Goal: Information Seeking & Learning: Learn about a topic

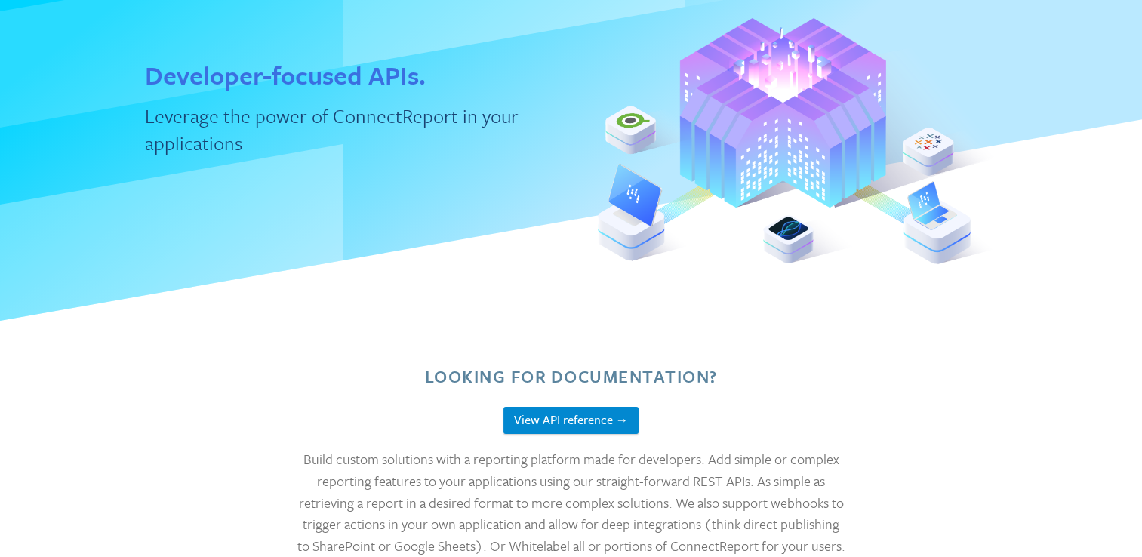
scroll to position [151, 0]
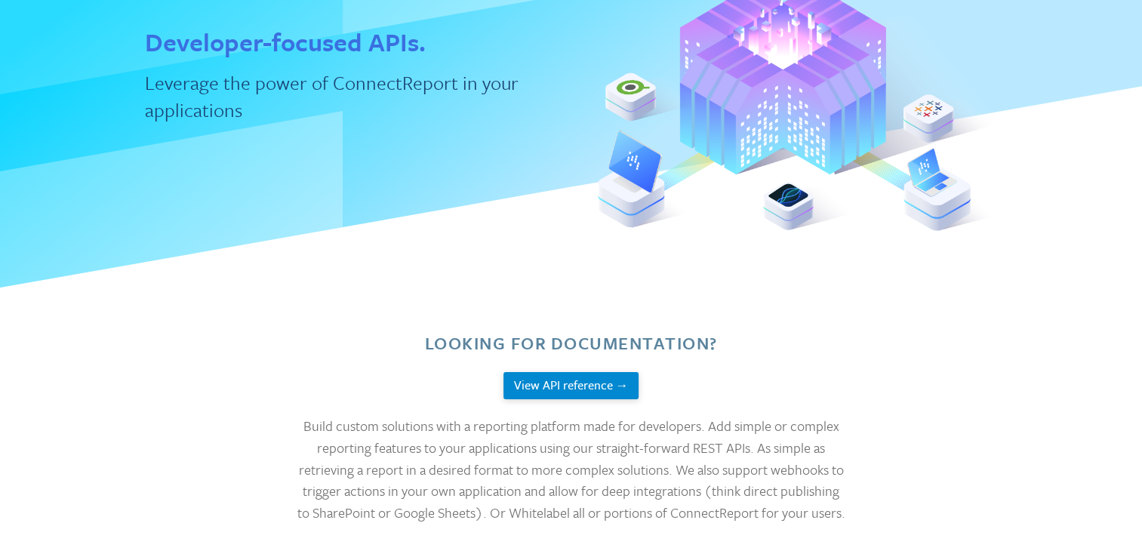
click at [548, 383] on button "View API reference →" at bounding box center [570, 386] width 135 height 28
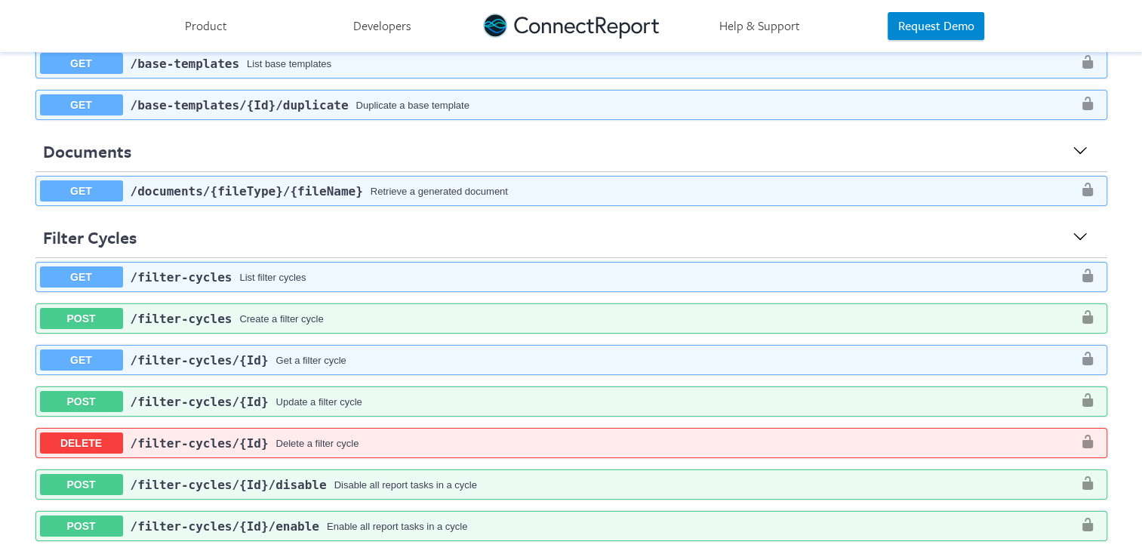
scroll to position [377, 0]
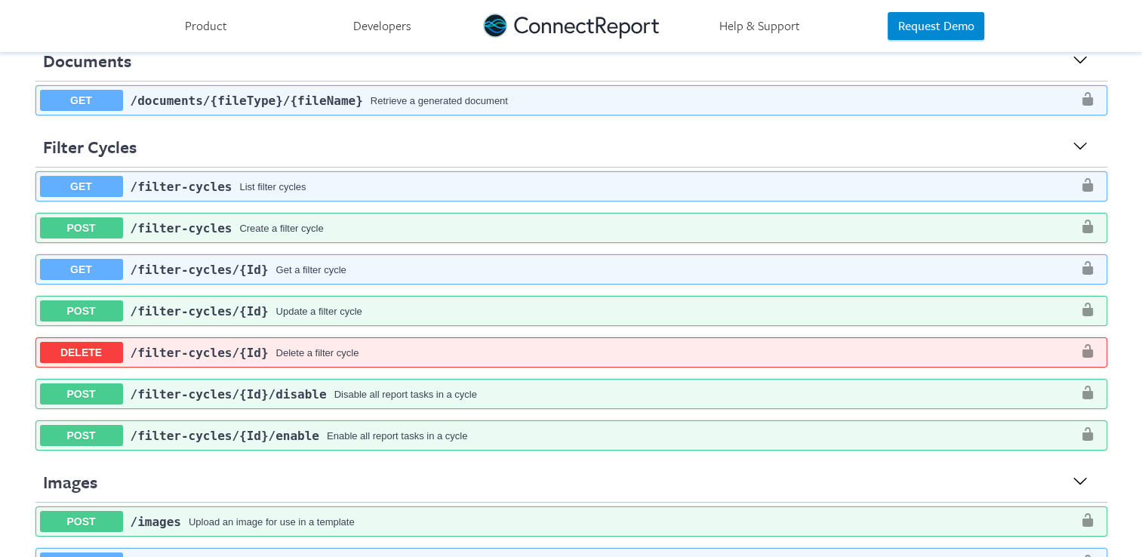
click at [1062, 182] on div "List filter cycles" at bounding box center [655, 186] width 833 height 11
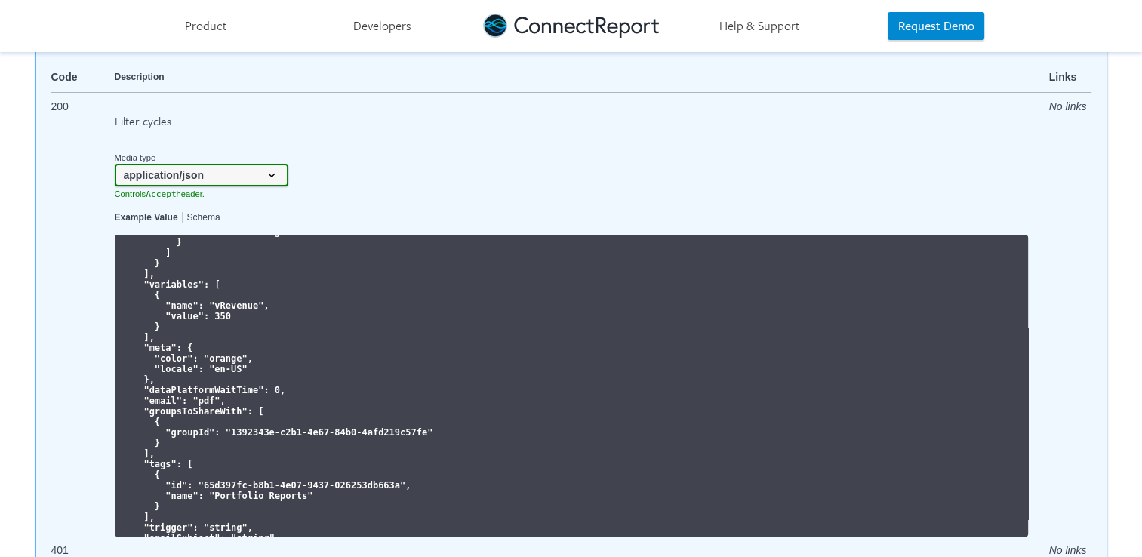
scroll to position [0, 0]
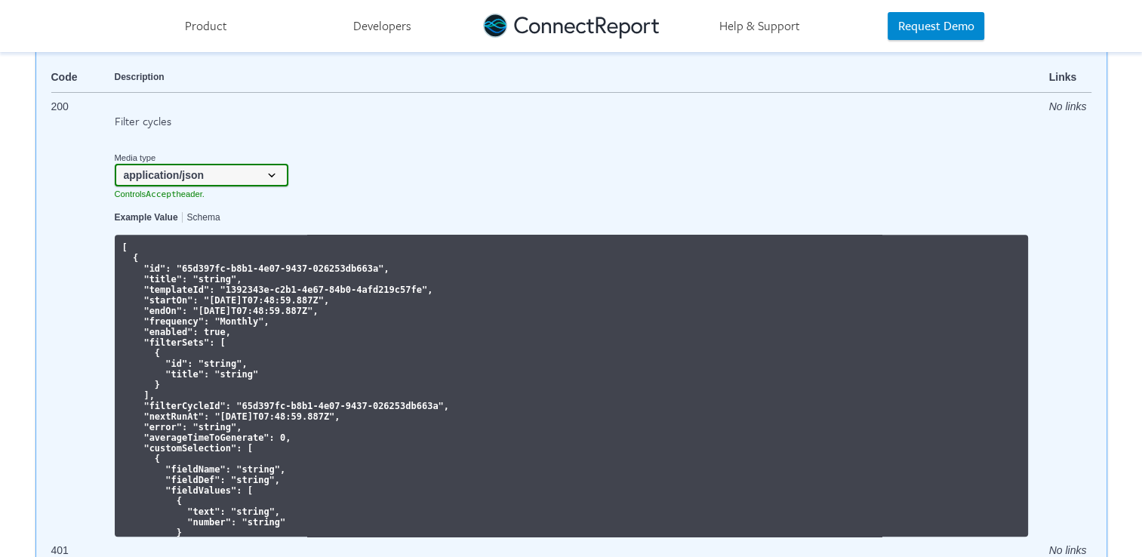
click at [191, 214] on link "Schema" at bounding box center [203, 217] width 33 height 11
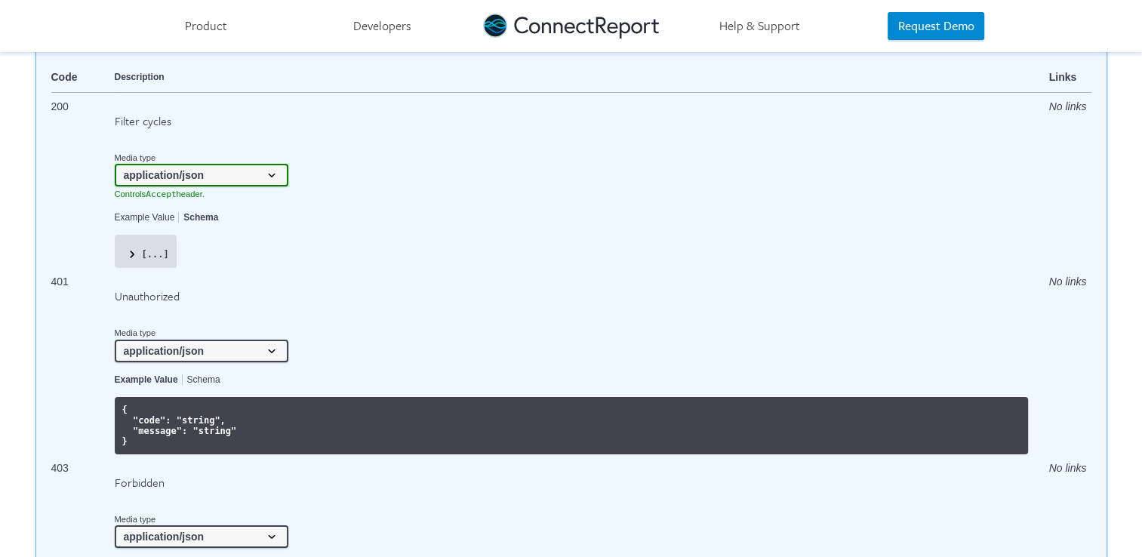
click at [128, 249] on span at bounding box center [132, 254] width 15 height 15
click at [125, 251] on span at bounding box center [132, 254] width 15 height 15
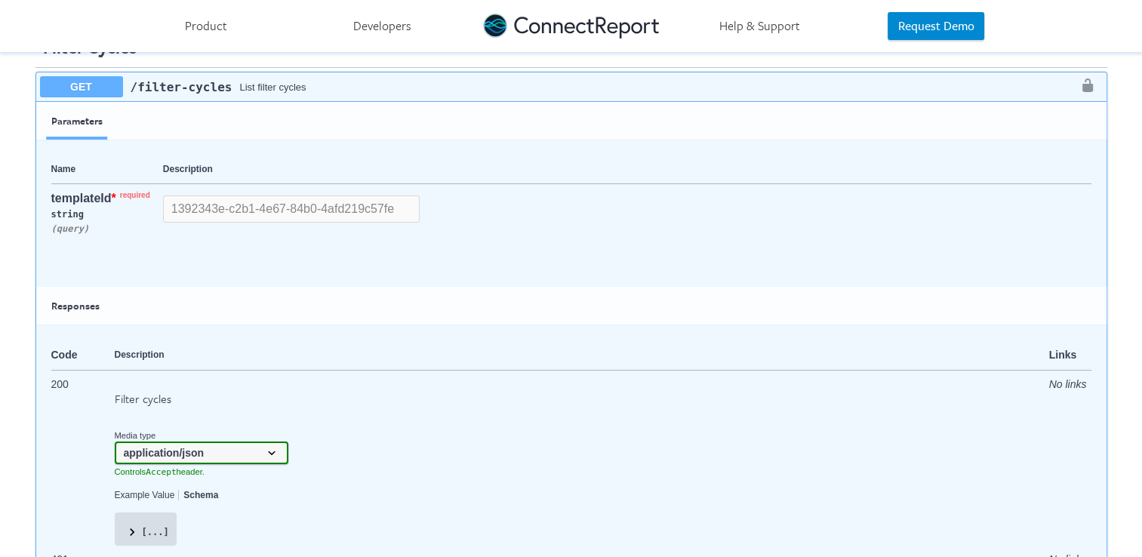
scroll to position [377, 0]
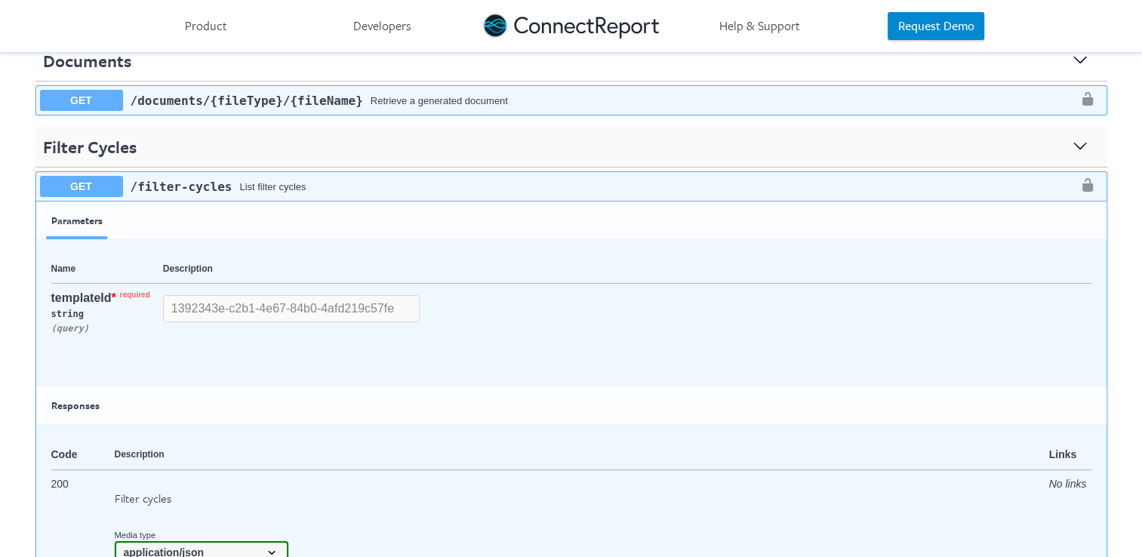
click at [1073, 143] on icon at bounding box center [1080, 145] width 15 height 15
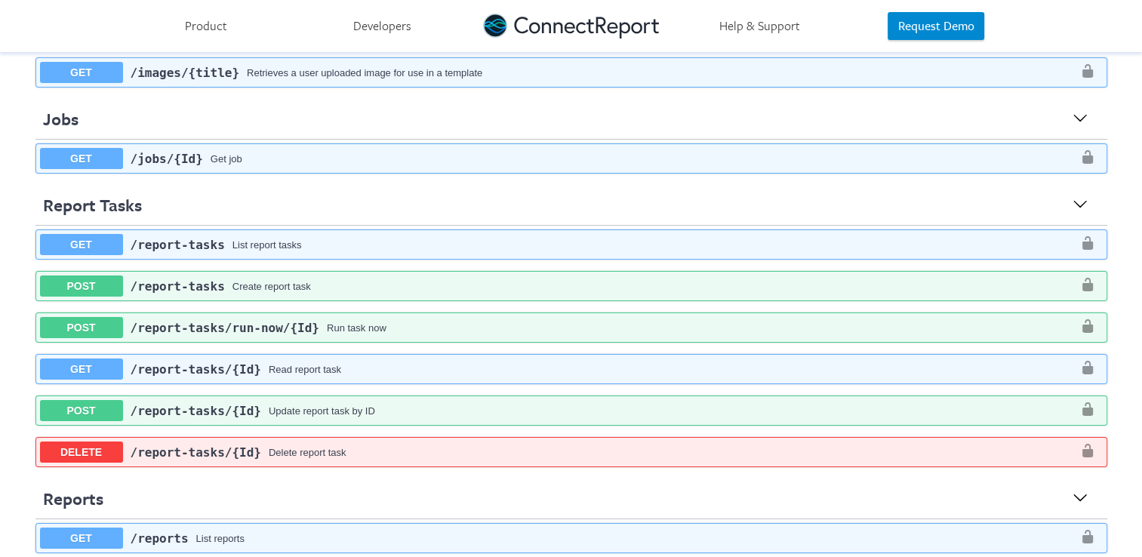
scroll to position [604, 0]
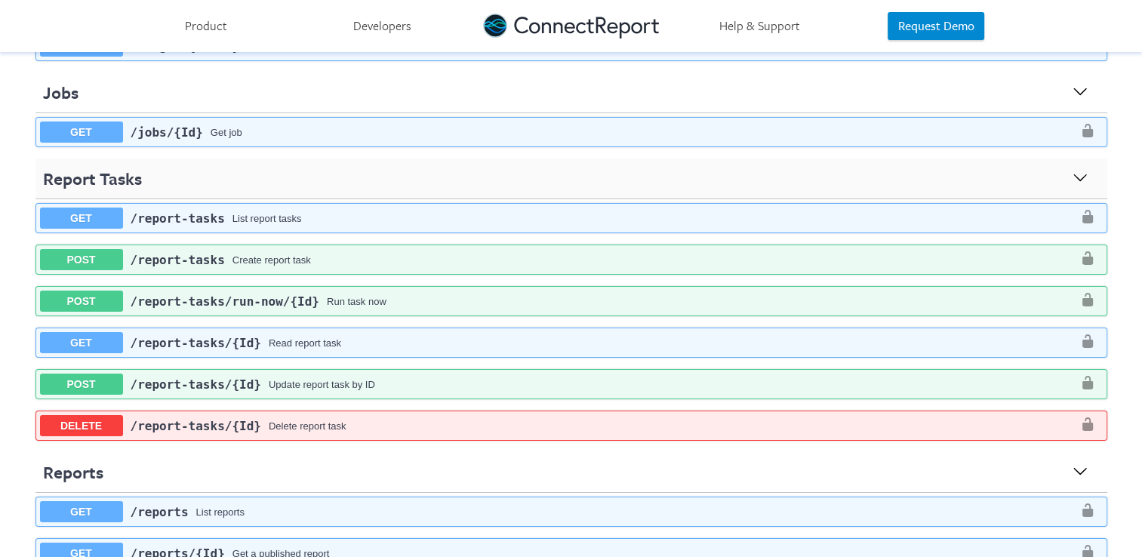
click at [1074, 172] on icon at bounding box center [1080, 177] width 15 height 15
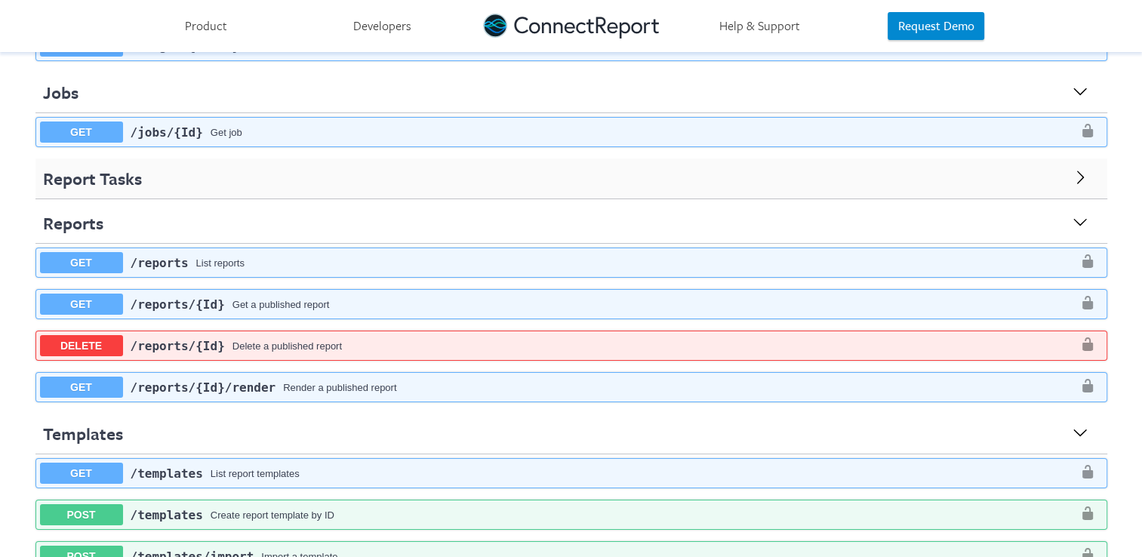
click at [1076, 174] on use at bounding box center [1079, 177] width 7 height 13
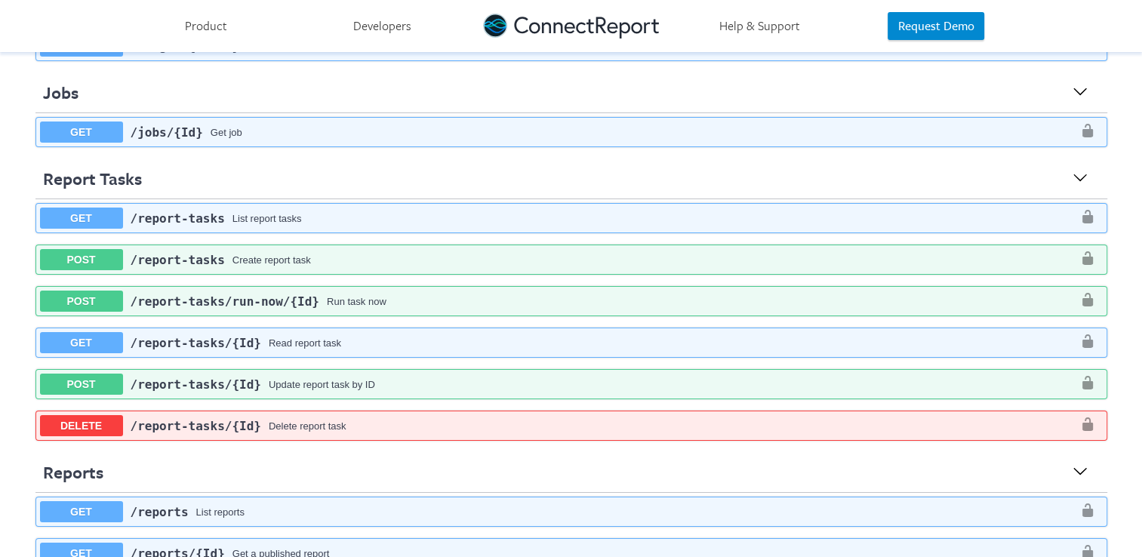
click at [894, 221] on div "GET ​/report-tasks List report tasks" at bounding box center [571, 218] width 1070 height 29
select select "startOn"
select select "desc"
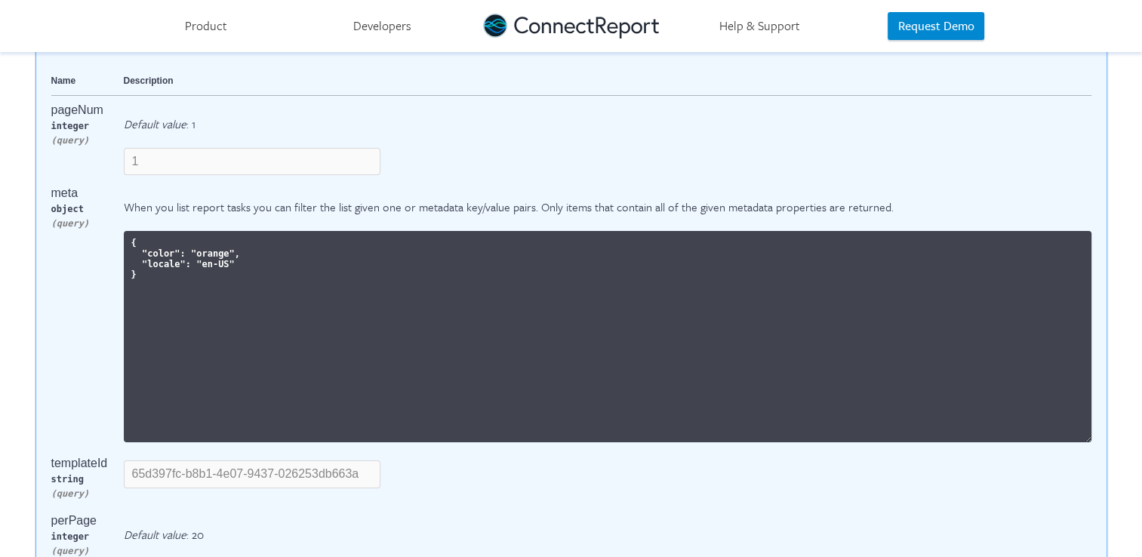
scroll to position [830, 0]
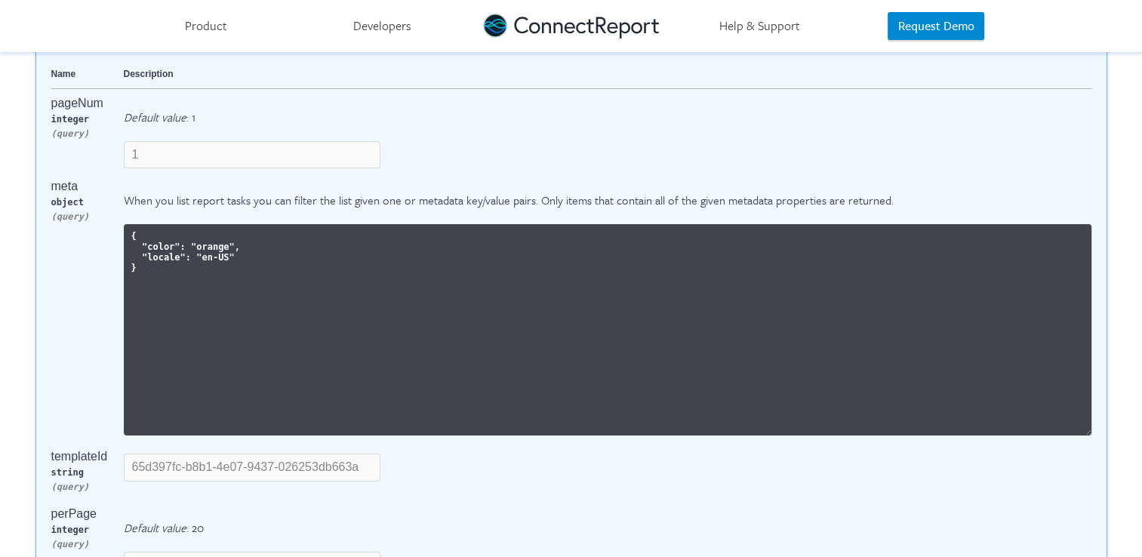
click at [155, 67] on th "Description" at bounding box center [608, 74] width 968 height 29
click at [137, 71] on th "Description" at bounding box center [608, 74] width 968 height 29
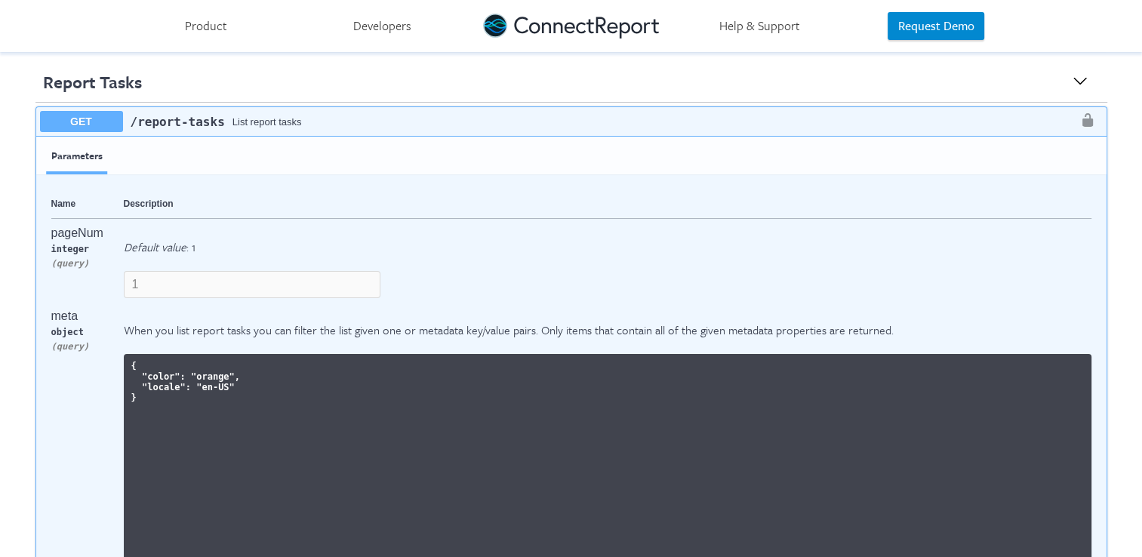
scroll to position [679, 0]
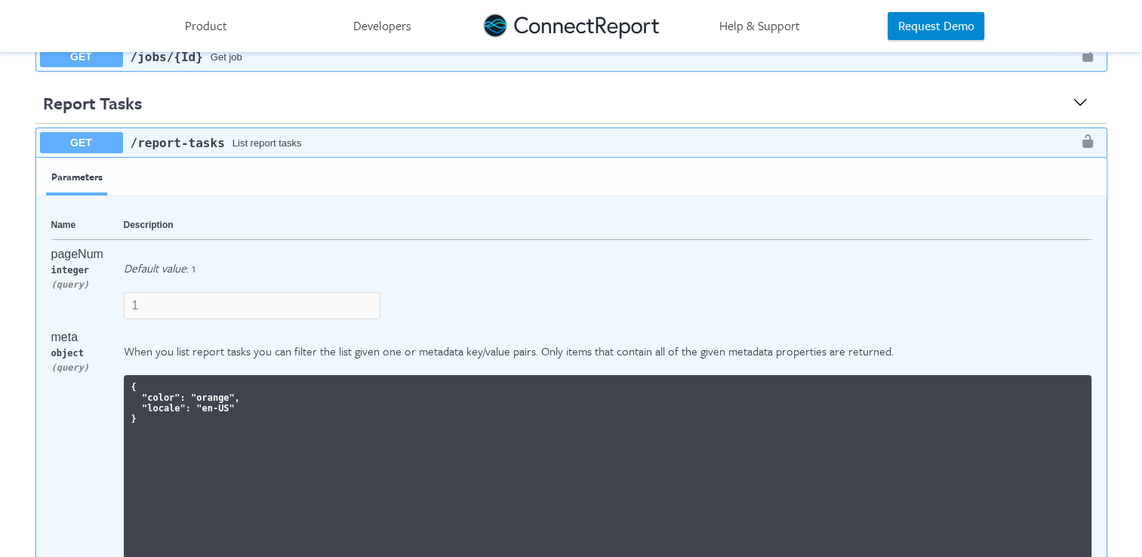
click at [145, 215] on th "Description" at bounding box center [608, 225] width 968 height 29
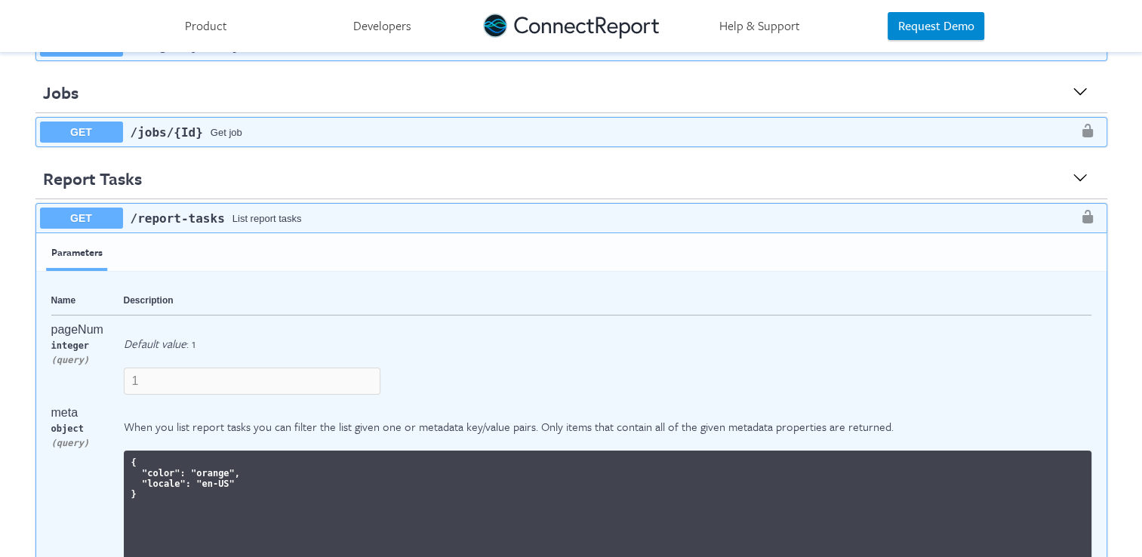
click at [867, 219] on div "GET ​/report-tasks List report tasks" at bounding box center [571, 218] width 1070 height 29
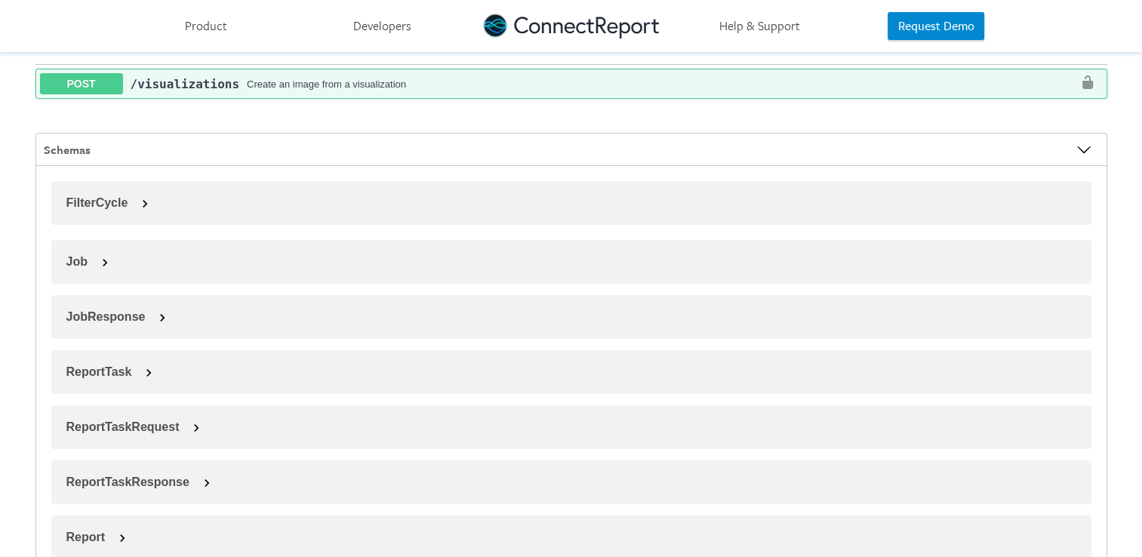
scroll to position [1736, 0]
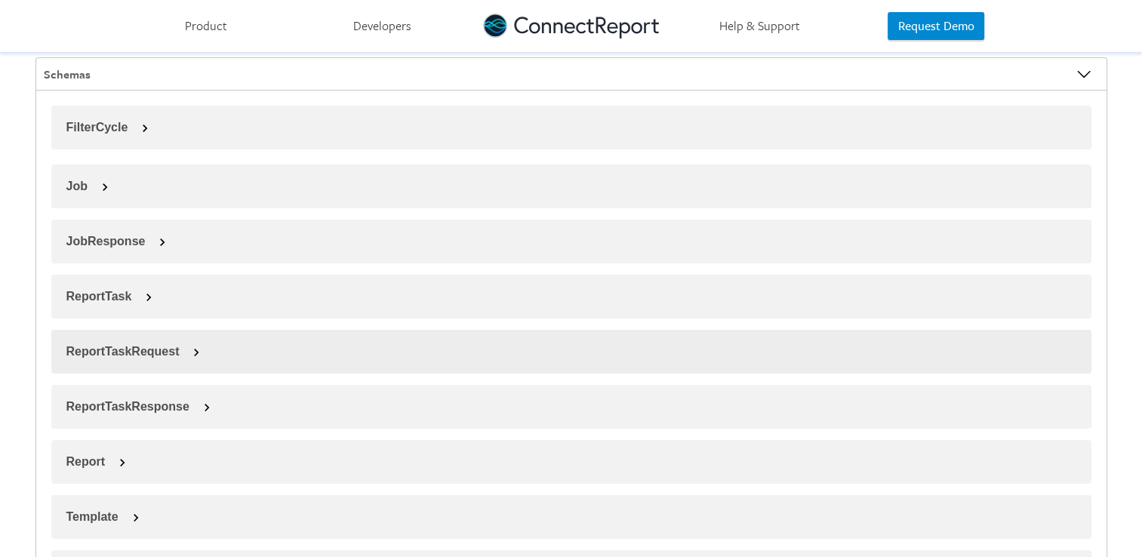
click at [189, 346] on span at bounding box center [196, 352] width 15 height 15
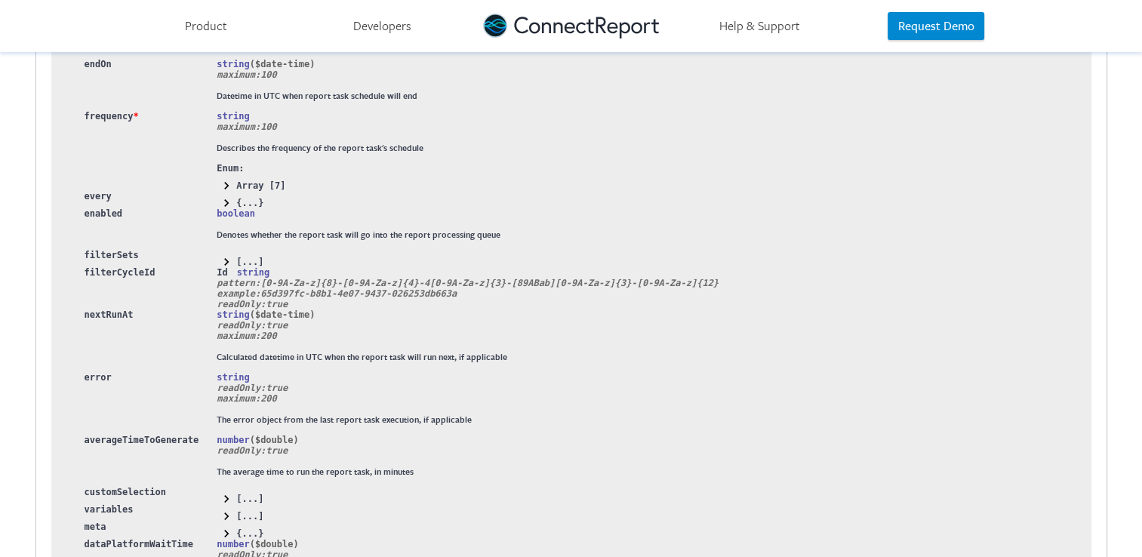
scroll to position [2264, 0]
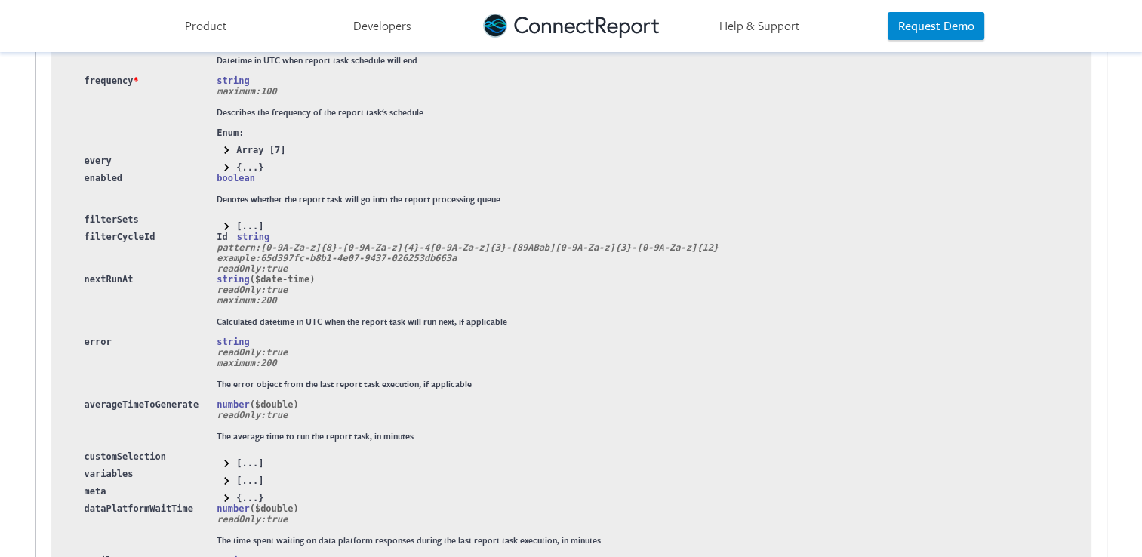
click at [219, 460] on span at bounding box center [226, 463] width 15 height 15
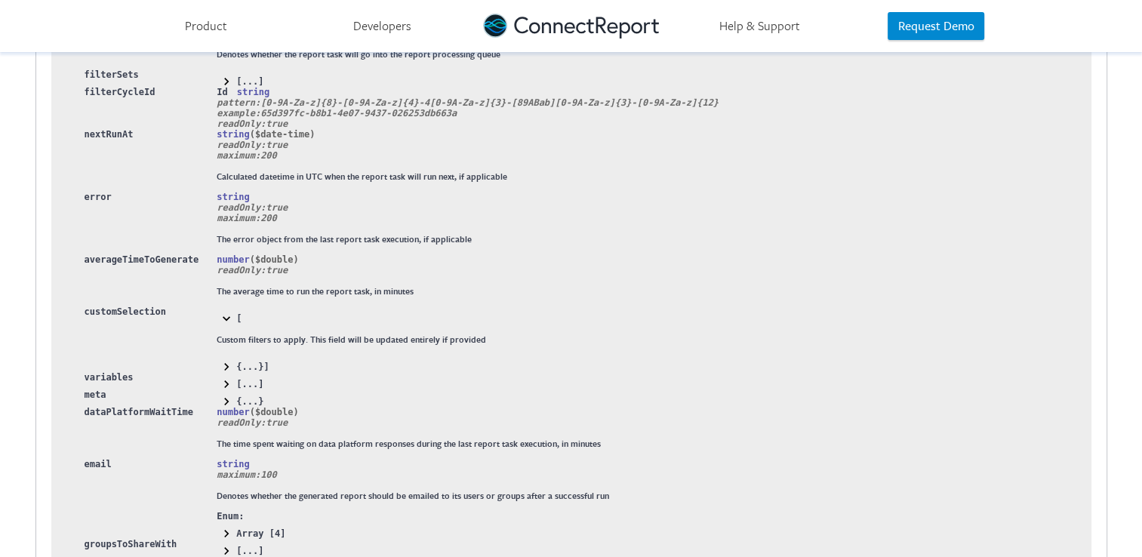
scroll to position [2415, 0]
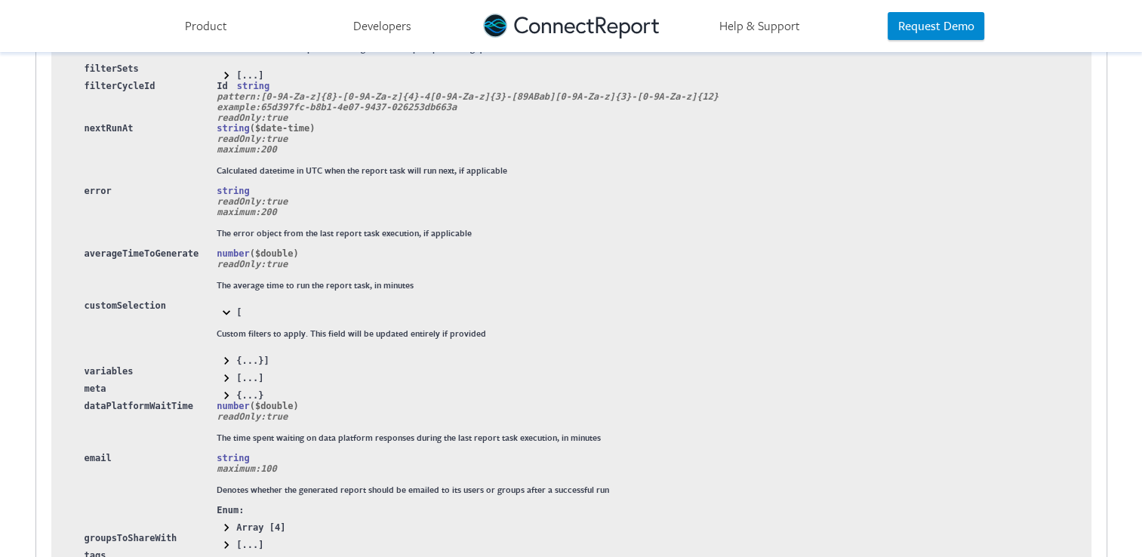
click at [219, 314] on span at bounding box center [226, 312] width 15 height 15
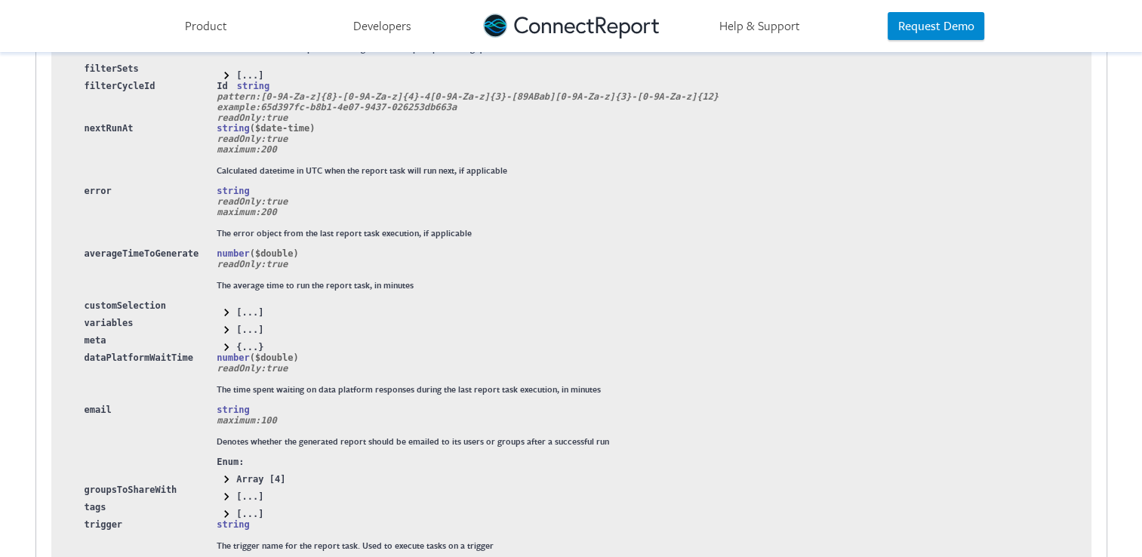
click at [219, 314] on span at bounding box center [226, 312] width 15 height 15
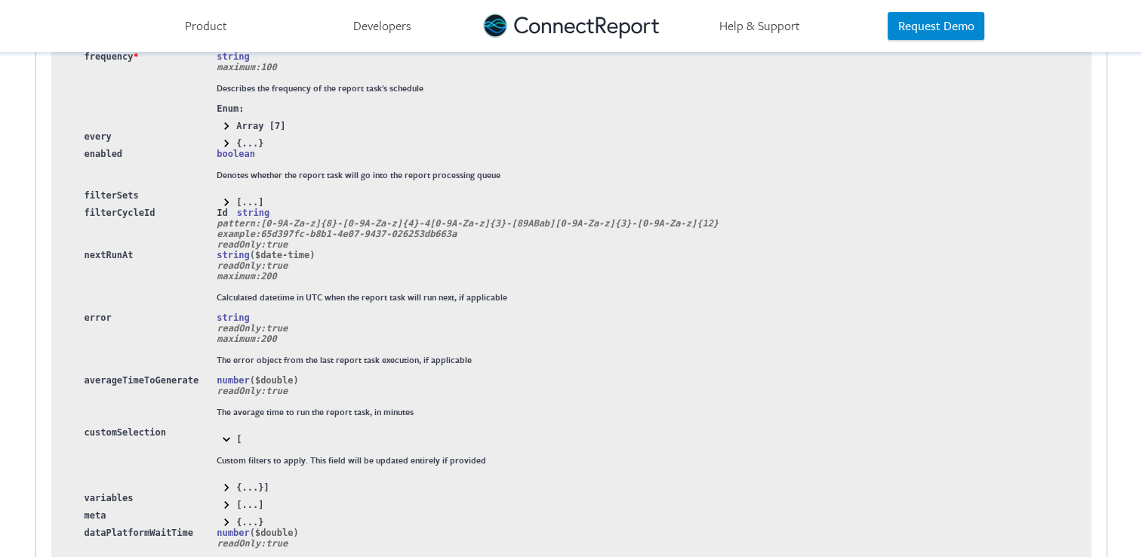
scroll to position [2264, 0]
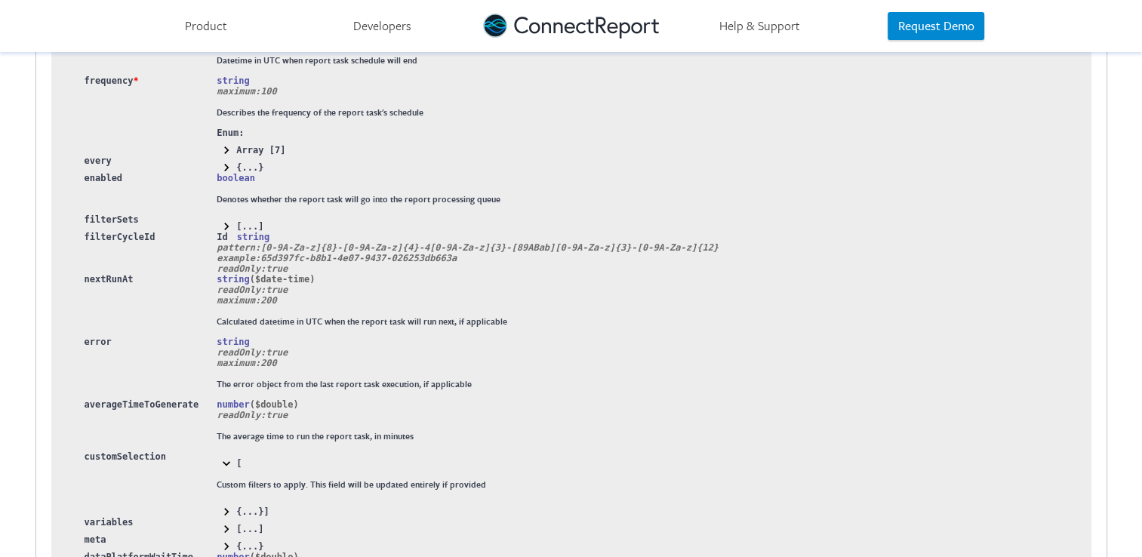
click at [219, 226] on span at bounding box center [226, 226] width 15 height 15
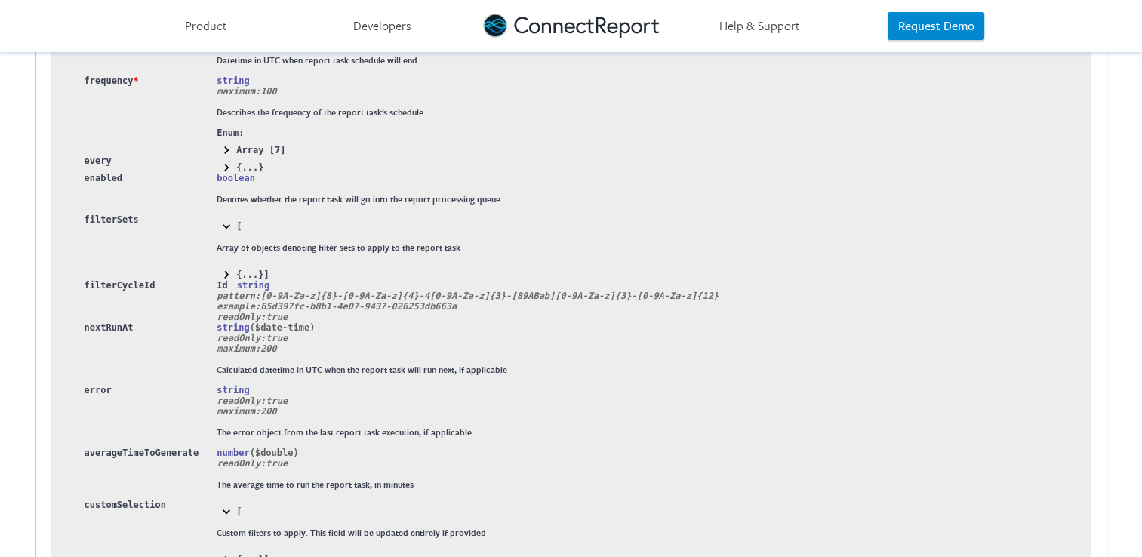
click at [219, 272] on span at bounding box center [226, 274] width 15 height 15
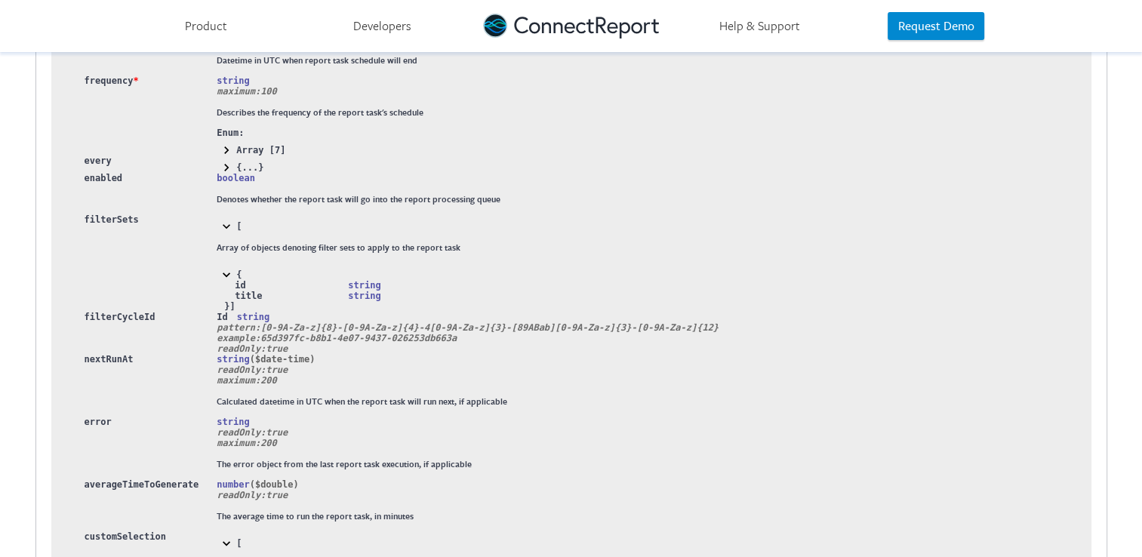
click at [219, 272] on span at bounding box center [226, 274] width 15 height 15
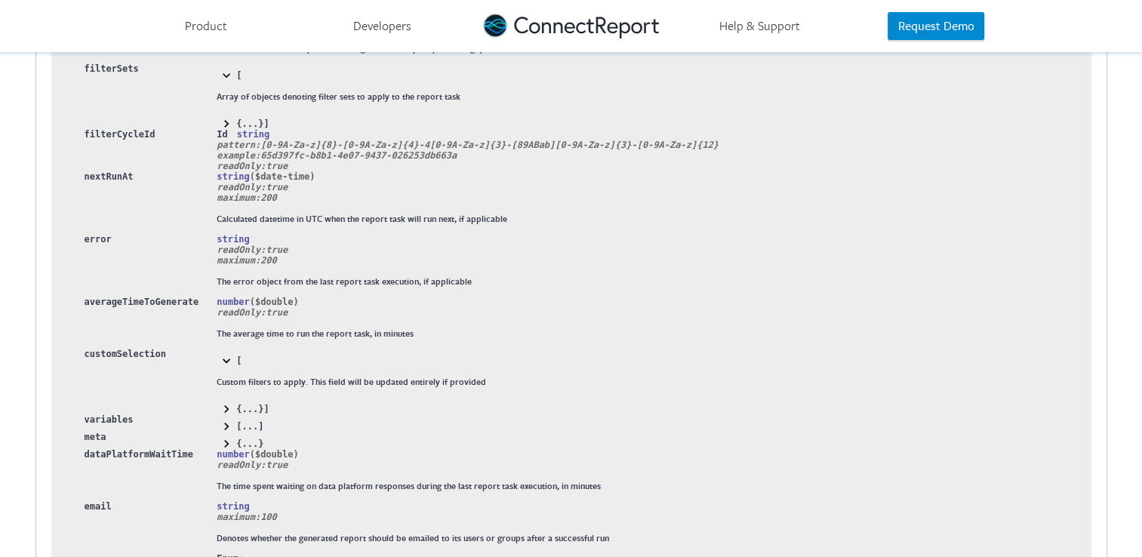
scroll to position [2491, 0]
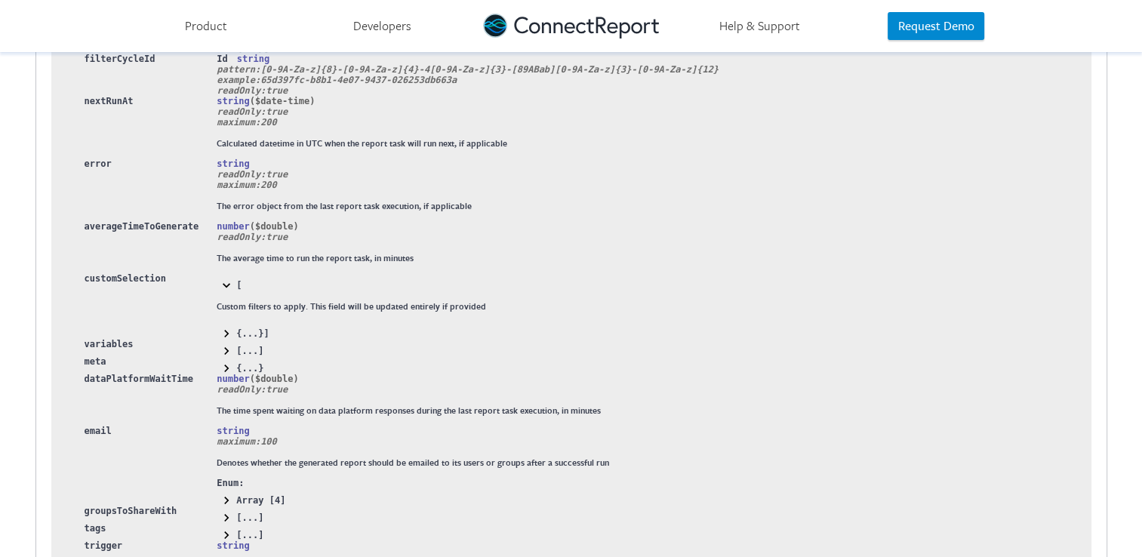
click at [219, 369] on span at bounding box center [226, 368] width 15 height 15
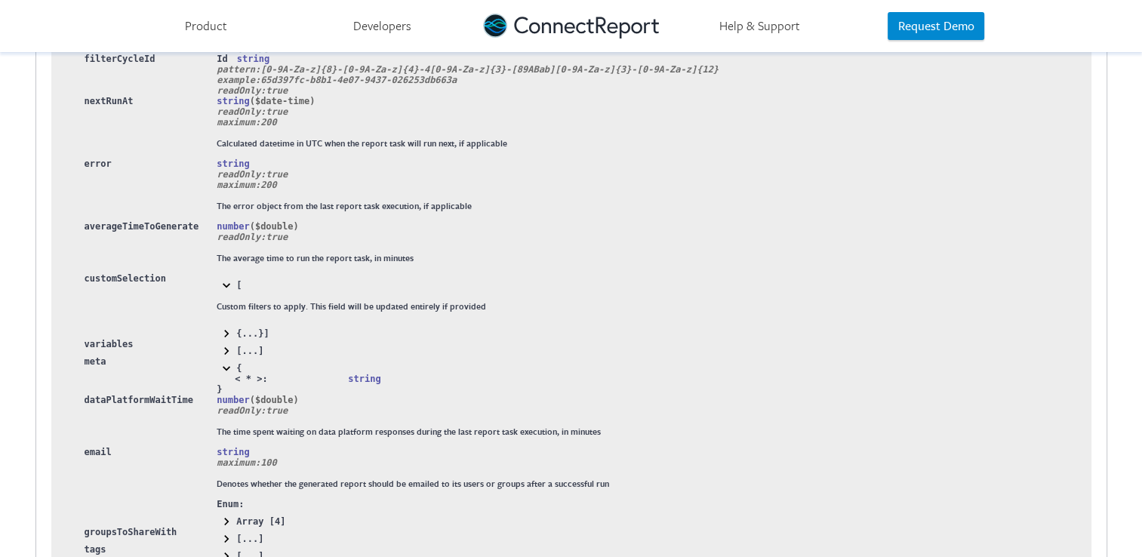
click at [219, 371] on span at bounding box center [226, 368] width 15 height 15
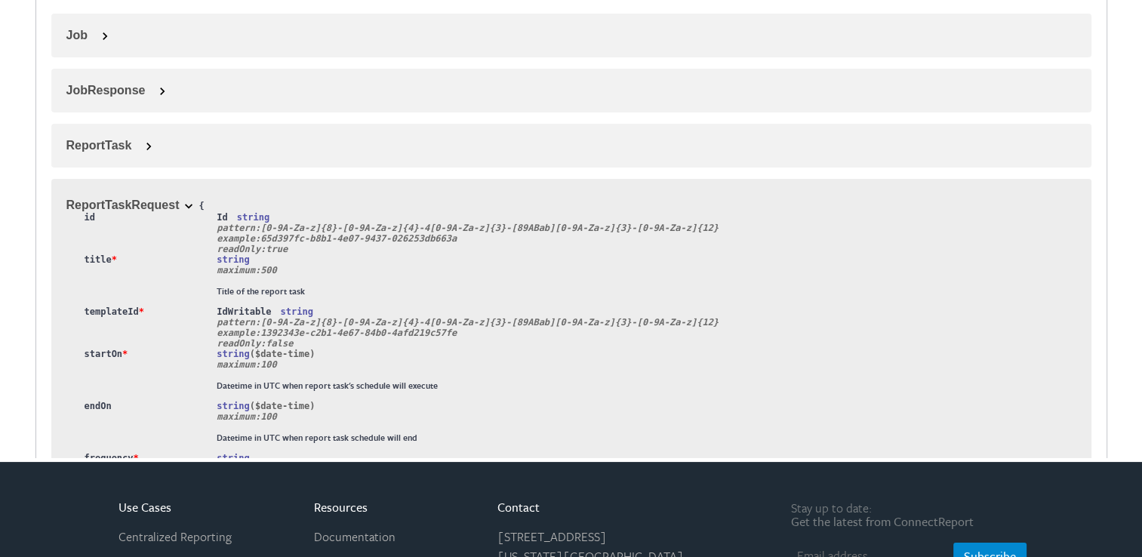
scroll to position [1643, 0]
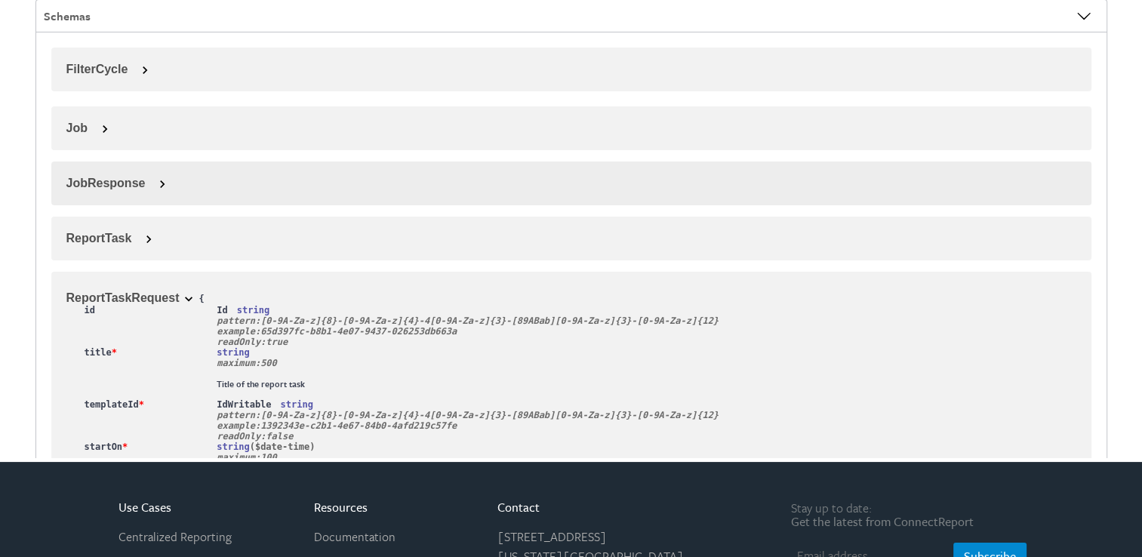
click at [155, 183] on span at bounding box center [162, 184] width 15 height 15
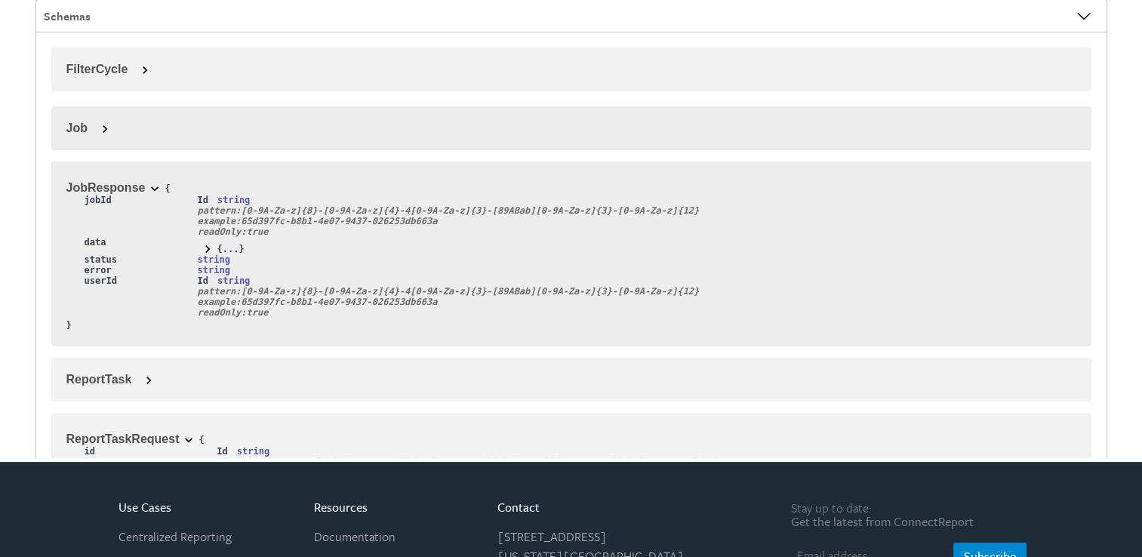
click at [97, 128] on span at bounding box center [104, 129] width 15 height 15
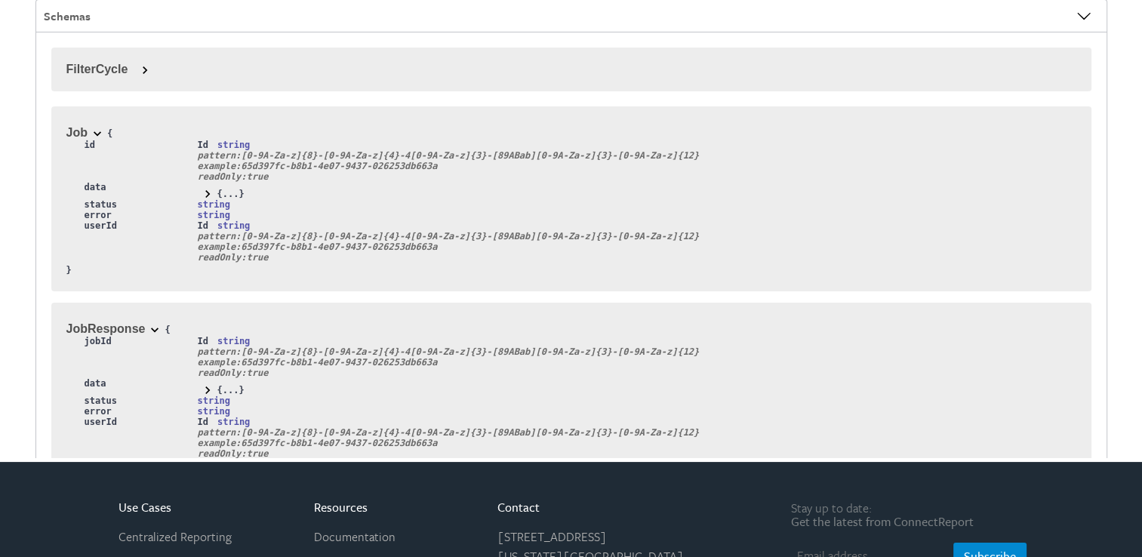
click at [140, 70] on span at bounding box center [144, 70] width 15 height 15
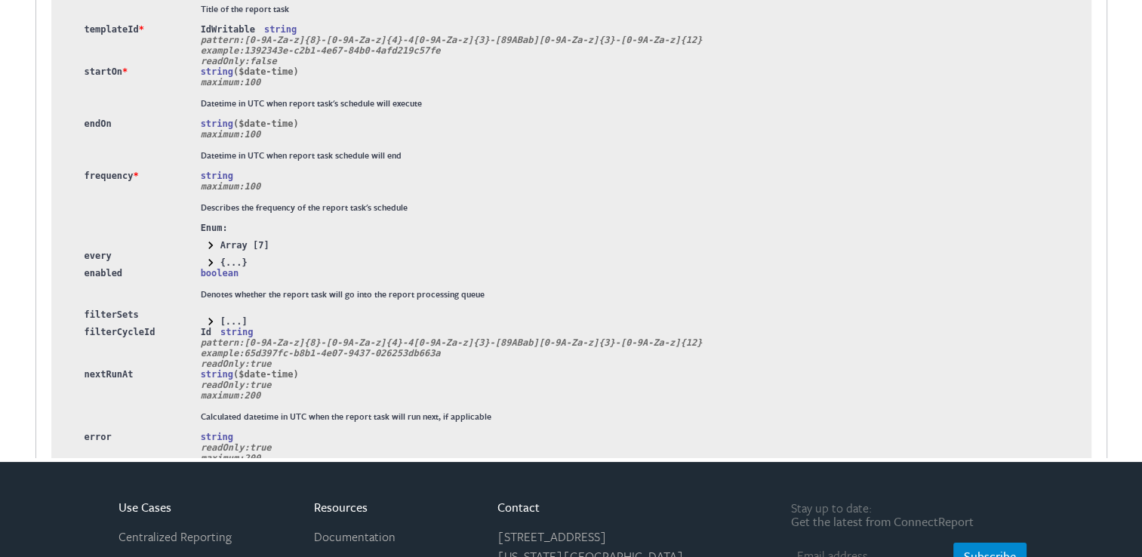
scroll to position [1870, 0]
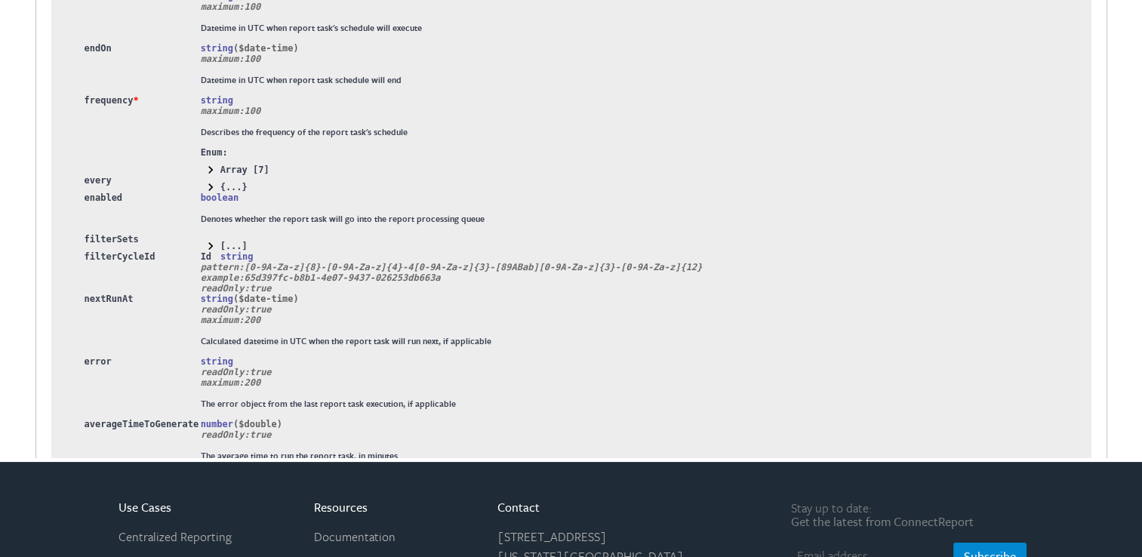
click at [205, 244] on span at bounding box center [210, 246] width 15 height 15
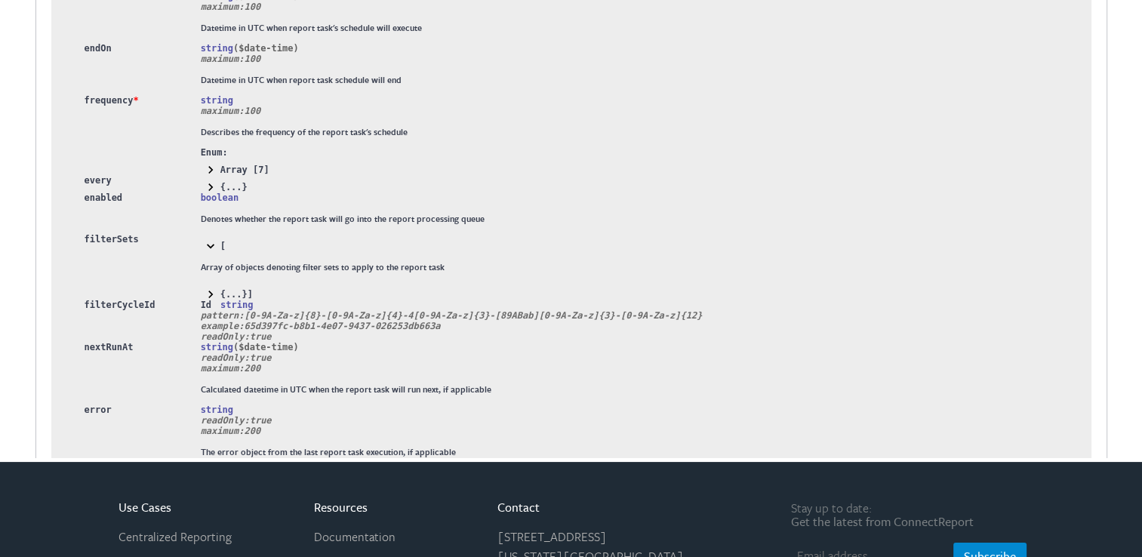
click at [205, 244] on span at bounding box center [210, 246] width 15 height 15
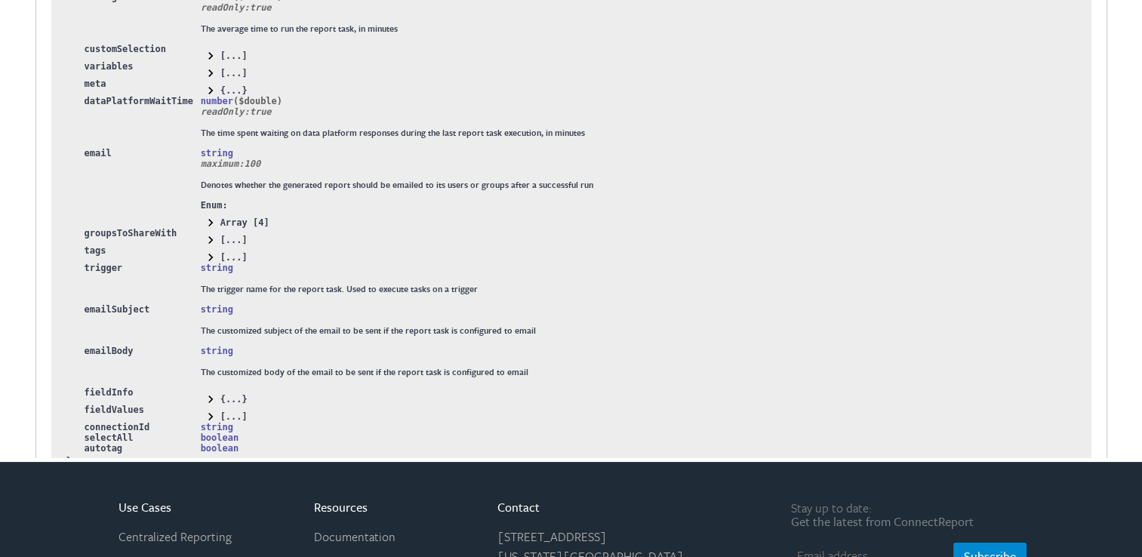
scroll to position [2323, 0]
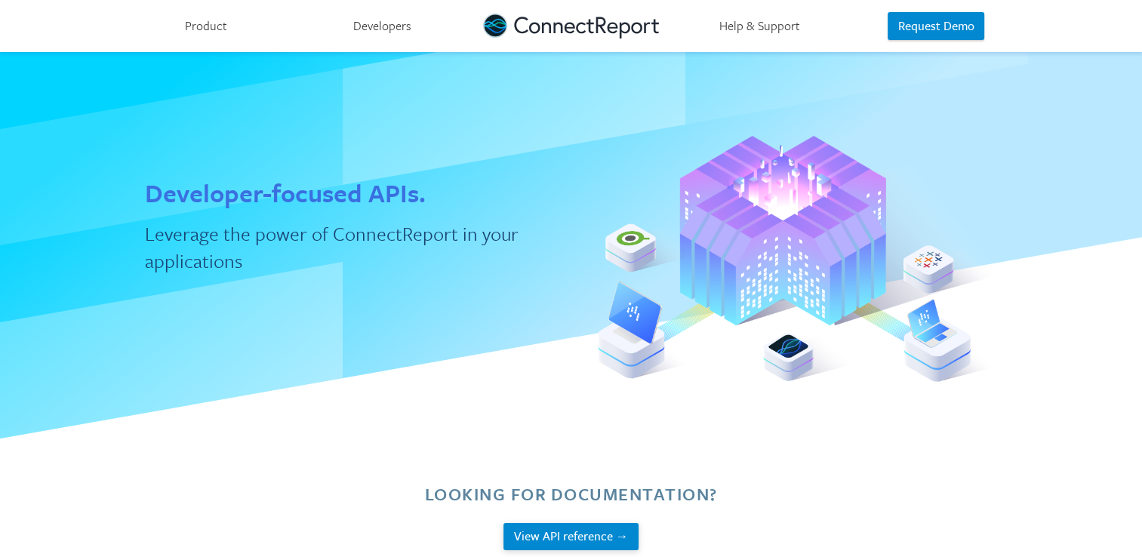
click at [571, 530] on button "View API reference →" at bounding box center [570, 537] width 135 height 28
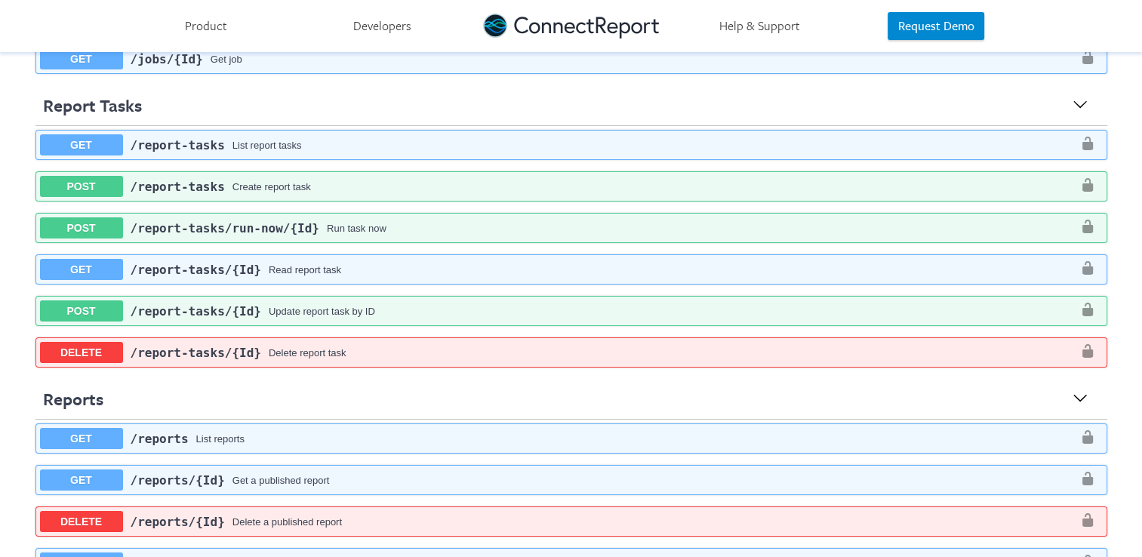
scroll to position [981, 0]
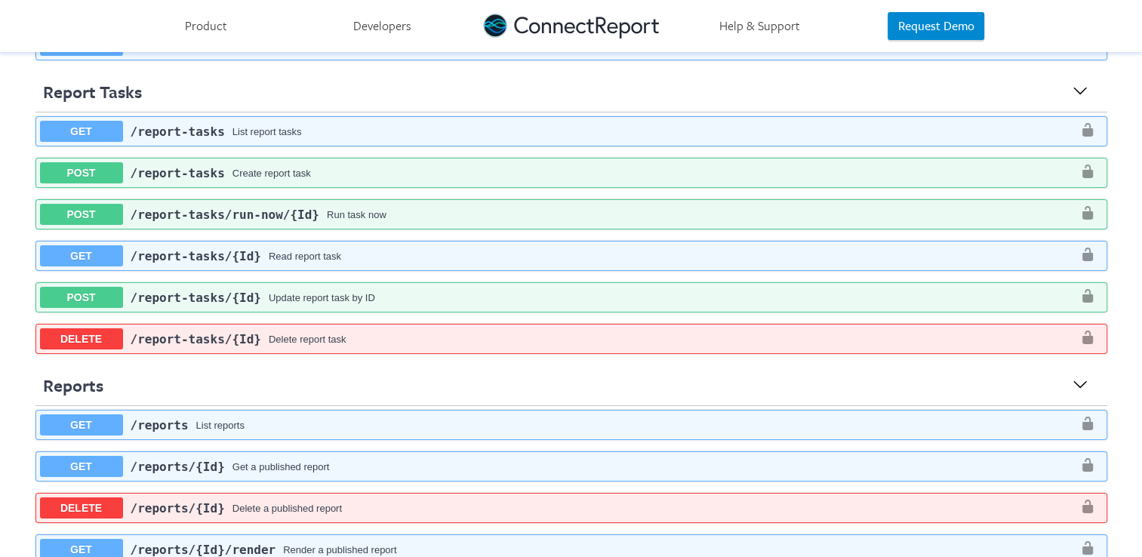
click at [184, 171] on span "​/report-tasks" at bounding box center [178, 173] width 94 height 14
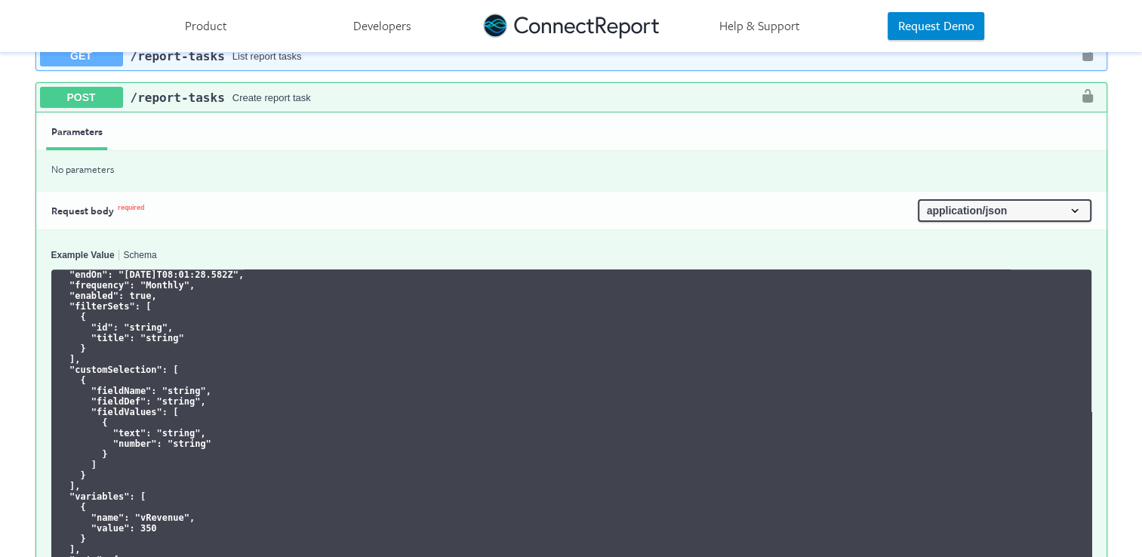
scroll to position [75, 0]
